Goal: Subscribe to service/newsletter

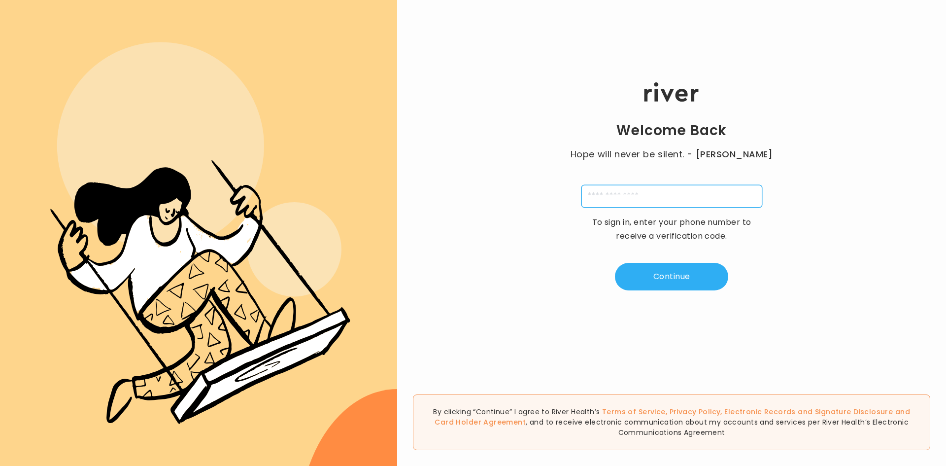
click at [617, 196] on input "tel" at bounding box center [672, 196] width 181 height 23
type input "**********"
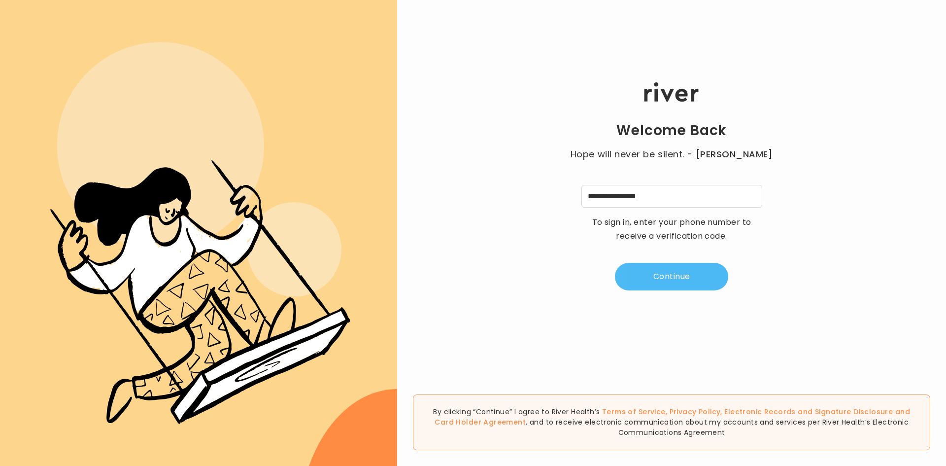
click at [677, 274] on button "Continue" at bounding box center [671, 277] width 113 height 28
type input "*"
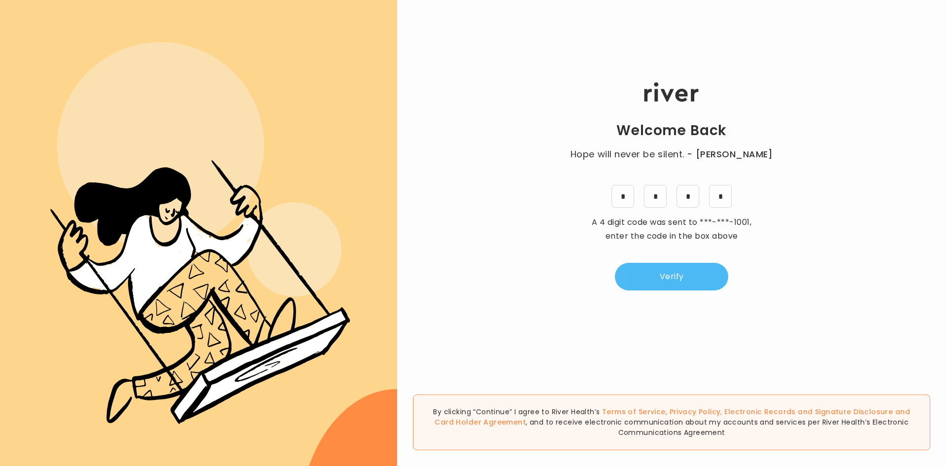
click at [674, 275] on button "Verify" at bounding box center [671, 277] width 113 height 28
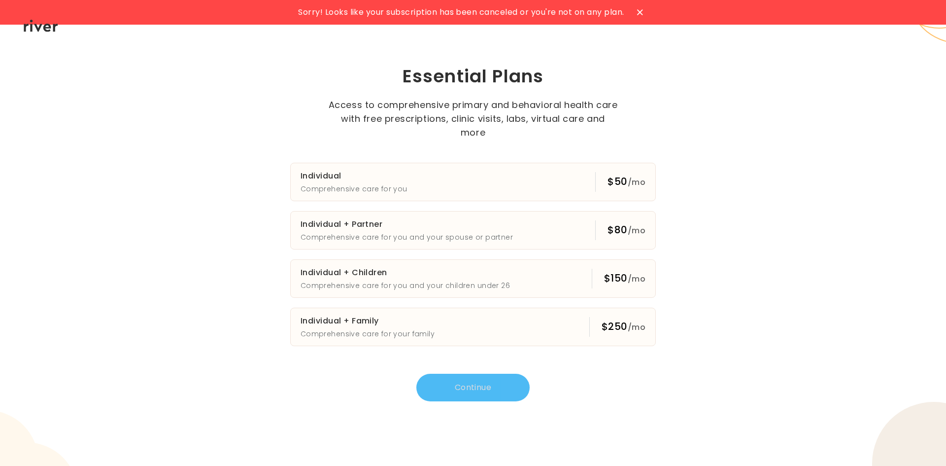
click at [637, 12] on div at bounding box center [640, 12] width 16 height 16
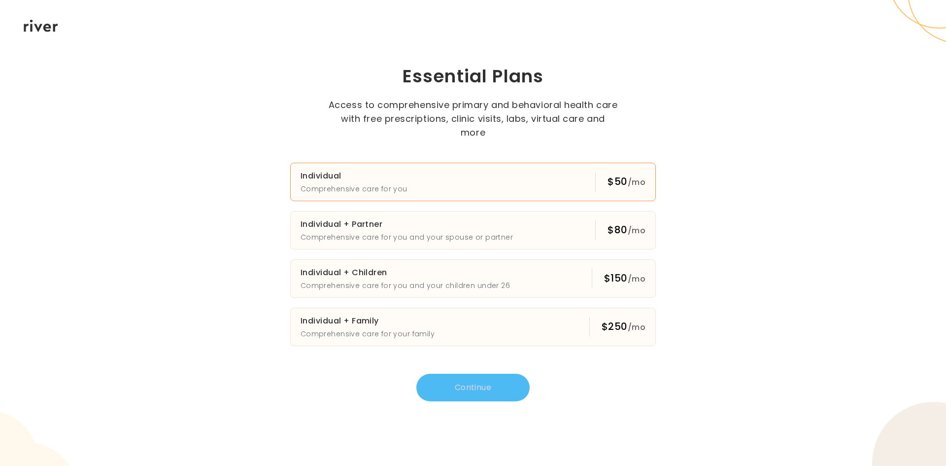
click at [392, 183] on p "Comprehensive care for you" at bounding box center [354, 189] width 107 height 12
click at [475, 381] on button "Continue" at bounding box center [472, 388] width 113 height 28
